Goal: Task Accomplishment & Management: Use online tool/utility

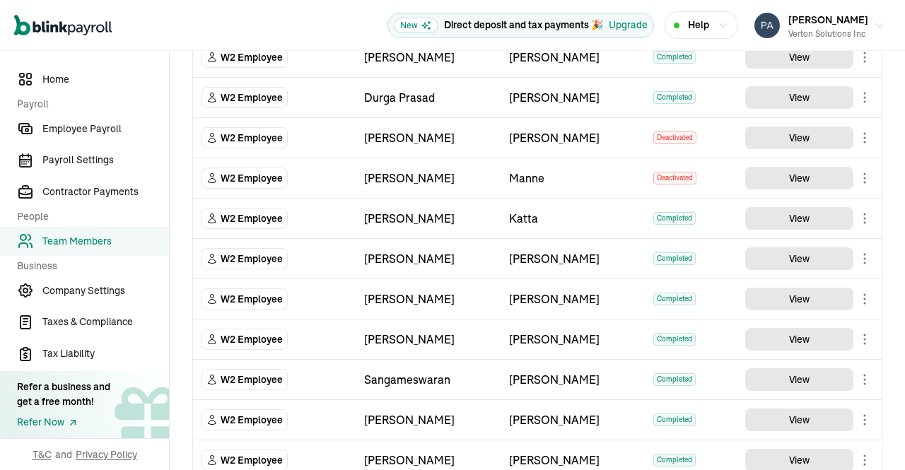
scroll to position [598, 0]
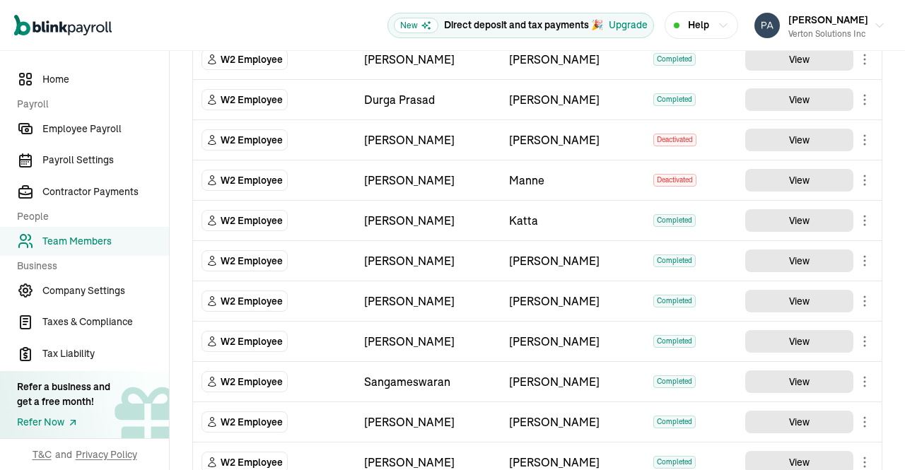
click at [792, 212] on main "Team Members Team Member Type First Name Last Name Status Actions W2 Employee […" at bounding box center [537, 97] width 735 height 1289
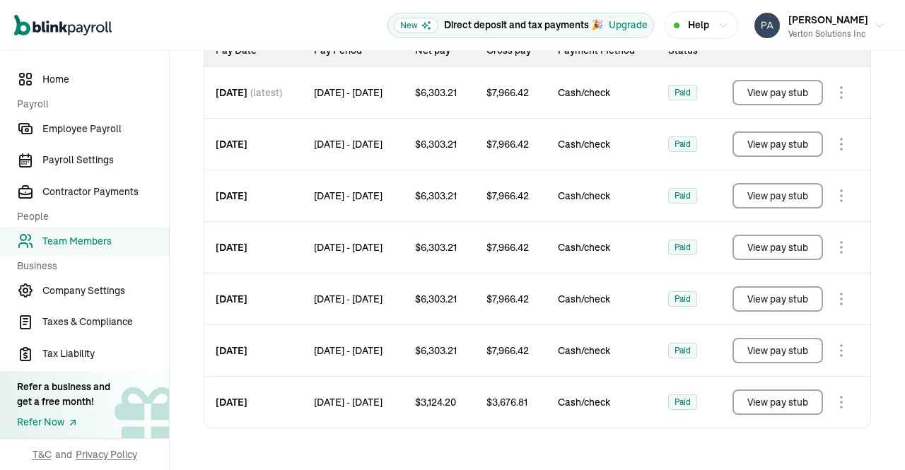
scroll to position [229, 0]
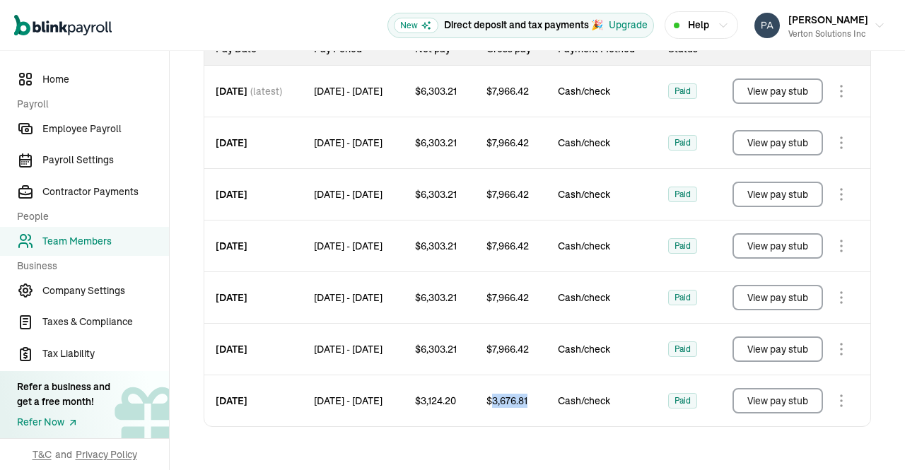
drag, startPoint x: 517, startPoint y: 414, endPoint x: 551, endPoint y: 414, distance: 33.2
click at [527, 408] on span "$ 3,676.81" at bounding box center [506, 401] width 41 height 14
copy span "3,676.81"
drag, startPoint x: 452, startPoint y: 413, endPoint x: 490, endPoint y: 413, distance: 38.2
click at [475, 413] on div "$ 3,124.20" at bounding box center [439, 400] width 71 height 51
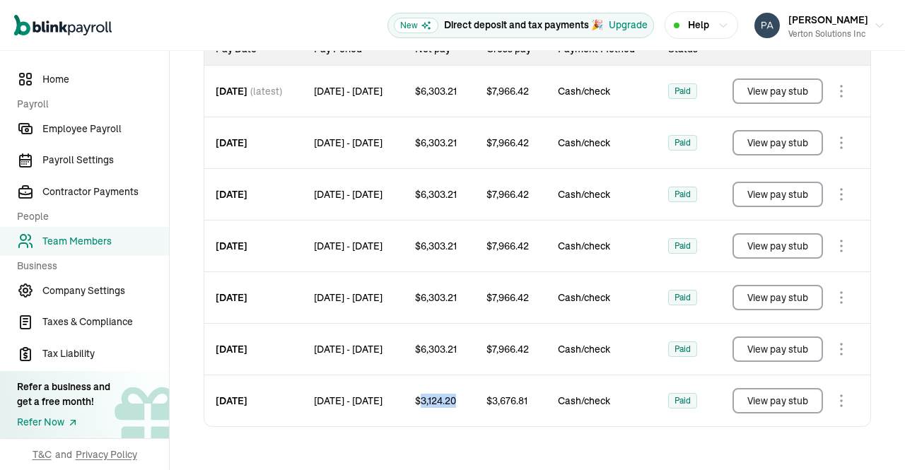
copy span "3,124.20"
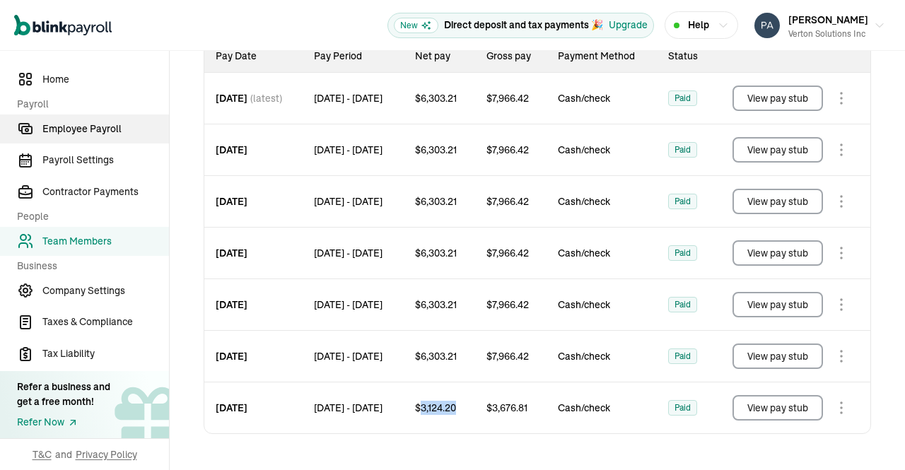
click at [82, 135] on span "Employee Payroll" at bounding box center [105, 129] width 127 height 15
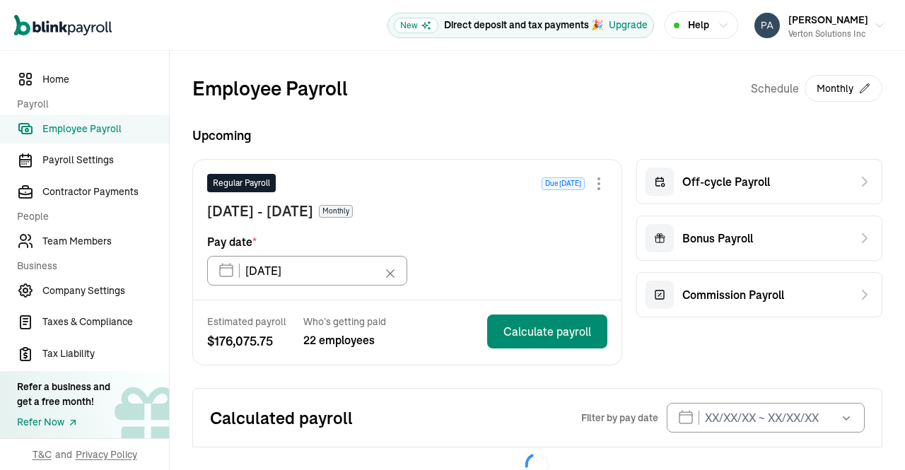
scroll to position [33, 0]
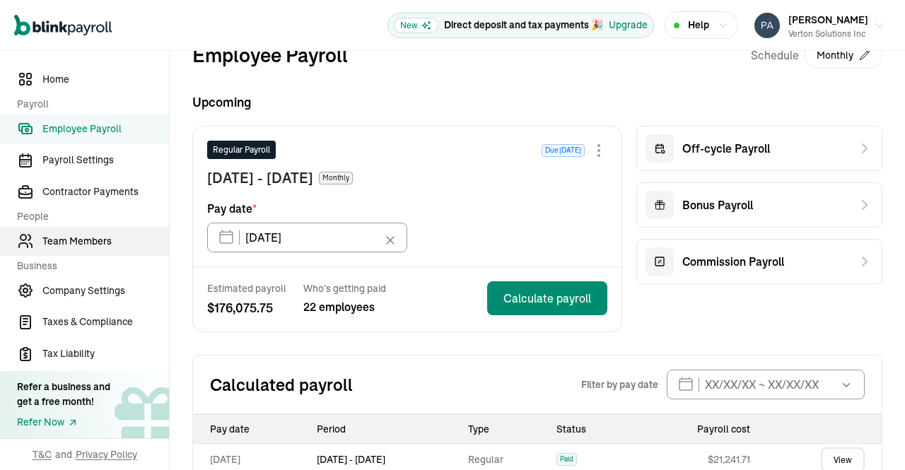
click at [97, 233] on link "Team Members" at bounding box center [84, 241] width 169 height 29
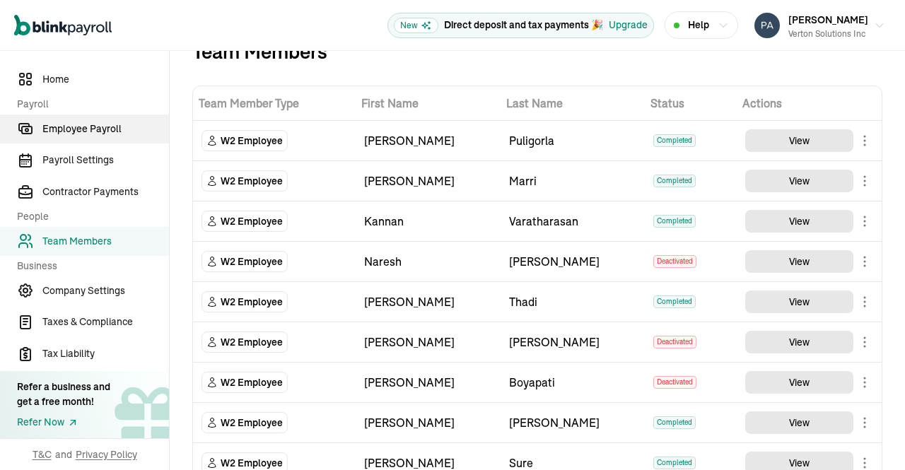
click at [102, 129] on span "Employee Payroll" at bounding box center [105, 129] width 127 height 15
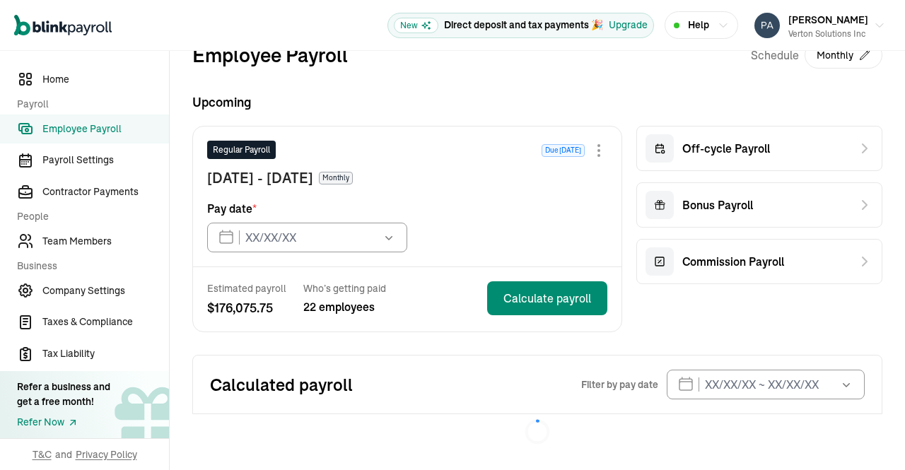
type input "[DATE]"
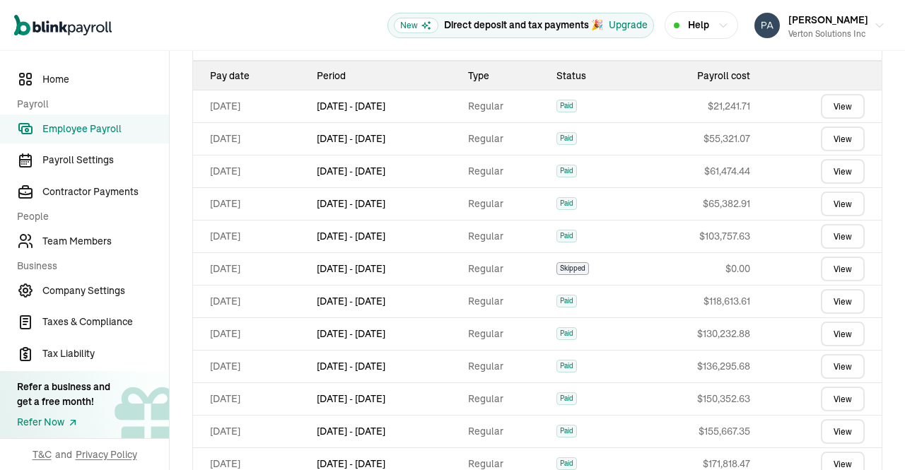
scroll to position [449, 0]
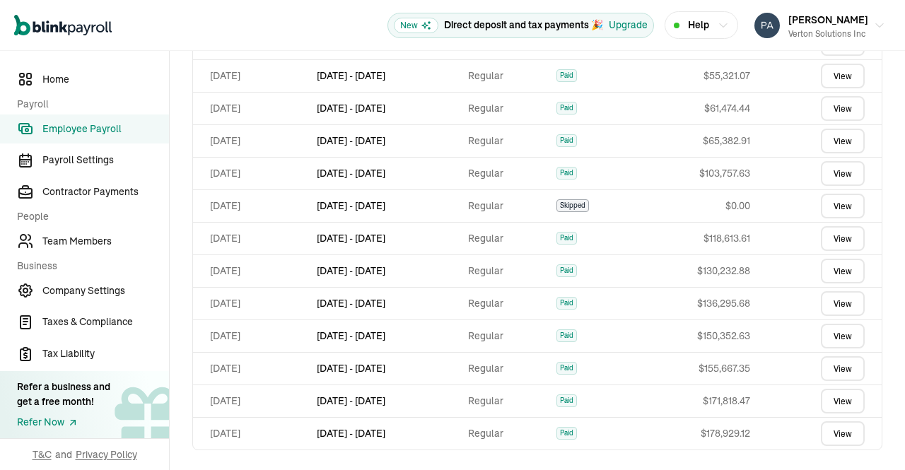
click at [835, 240] on link "View" at bounding box center [842, 238] width 44 height 25
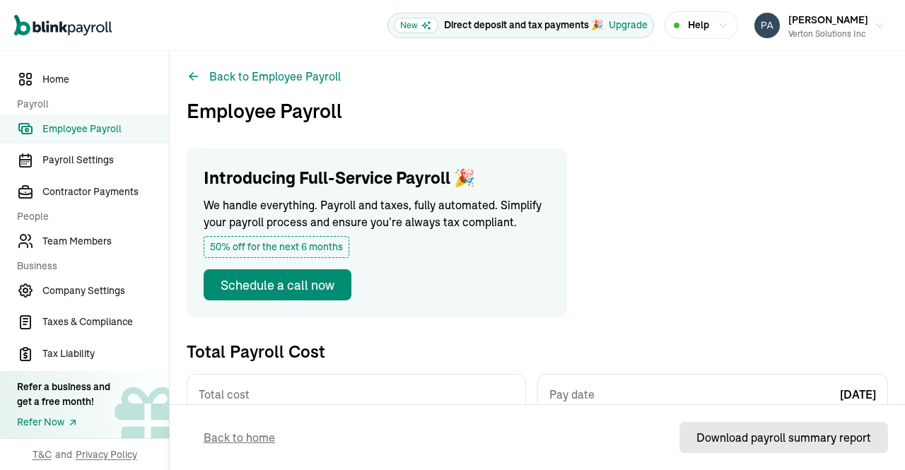
click at [717, 433] on div "Download payroll summary report" at bounding box center [783, 437] width 175 height 17
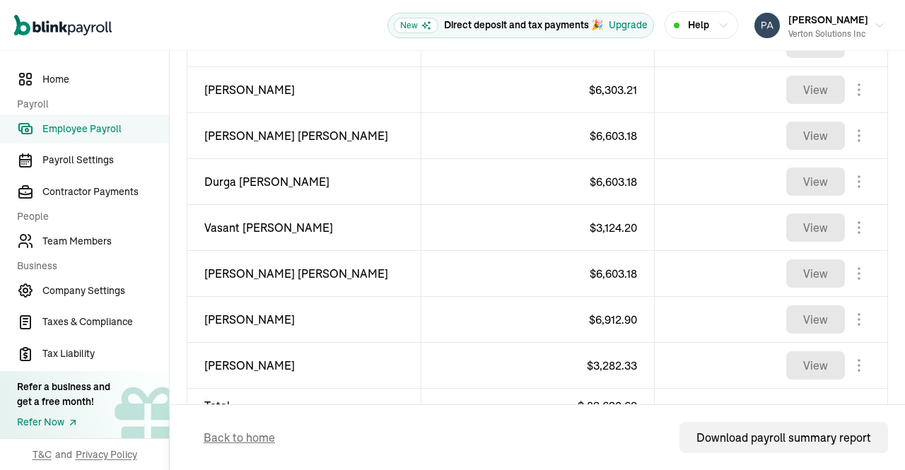
scroll to position [886, 0]
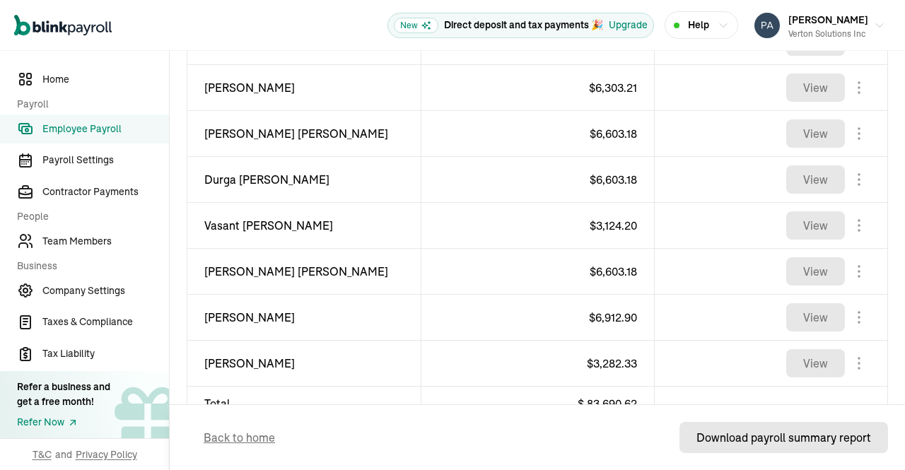
click at [772, 422] on button "Download payroll summary report" at bounding box center [783, 437] width 208 height 31
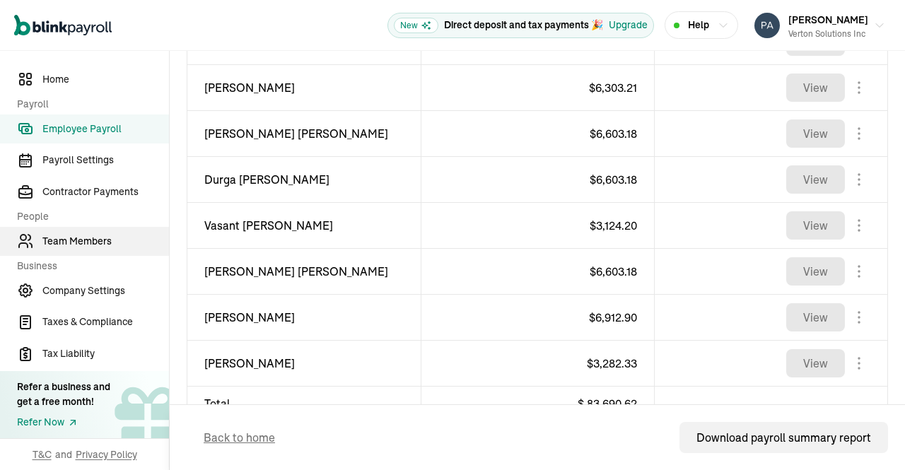
click at [108, 237] on span "Team Members" at bounding box center [105, 241] width 127 height 15
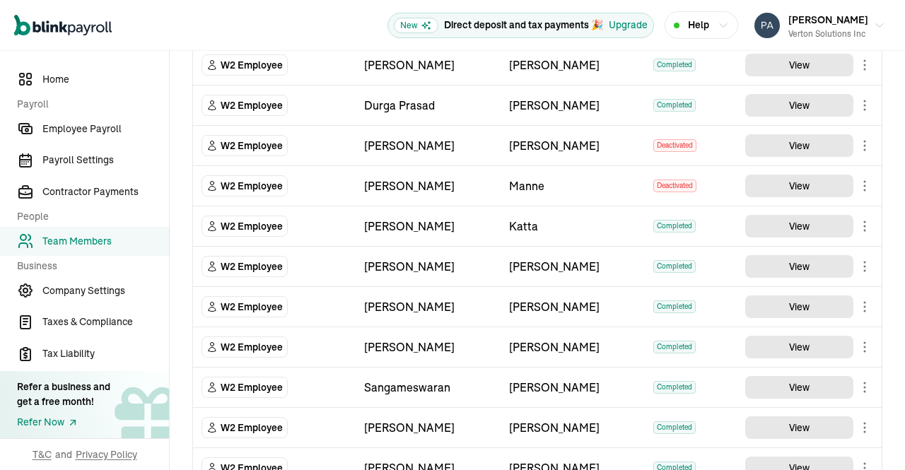
scroll to position [862, 0]
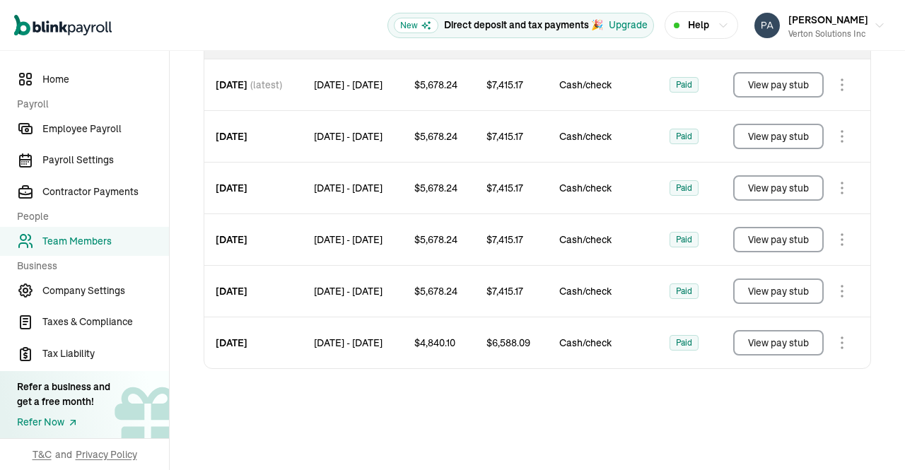
scroll to position [165, 0]
